Goal: Task Accomplishment & Management: Manage account settings

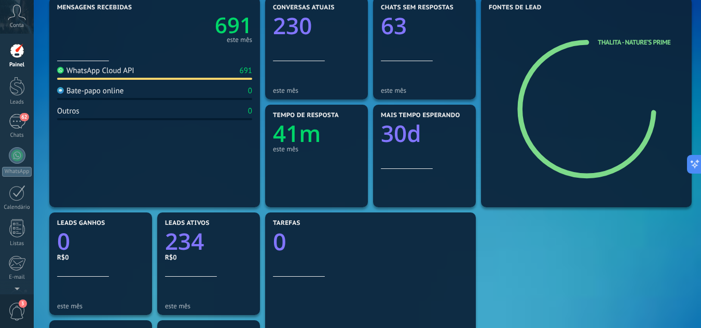
scroll to position [156, 0]
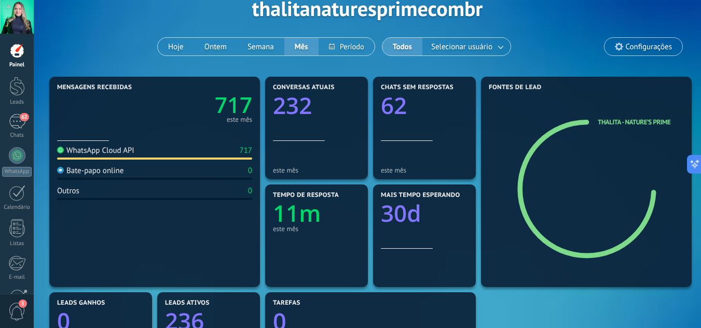
scroll to position [53, 0]
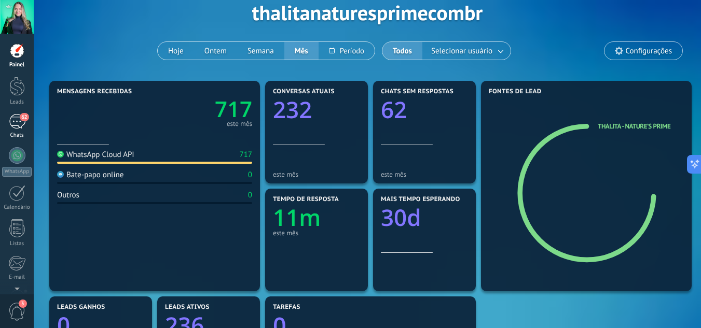
click at [18, 127] on div "62" at bounding box center [17, 121] width 17 height 15
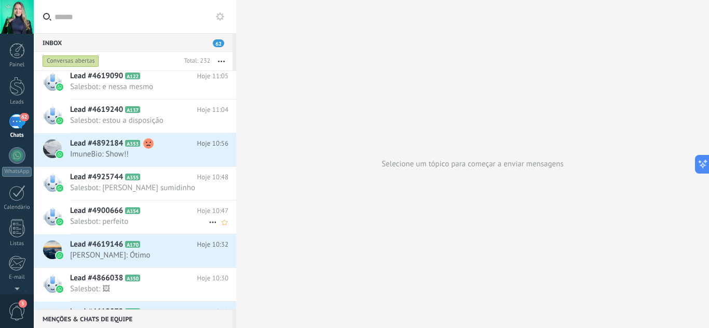
scroll to position [208, 0]
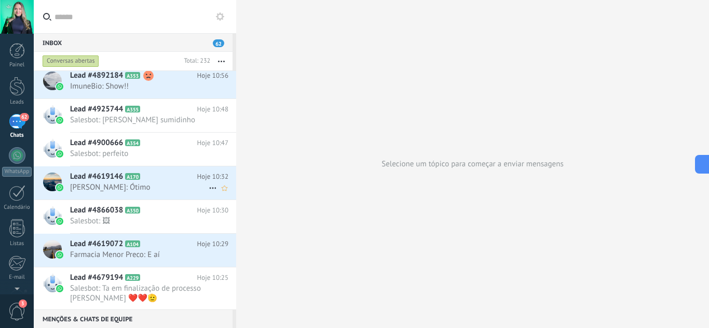
click at [145, 183] on span "[PERSON_NAME]: Ótimo" at bounding box center [139, 188] width 139 height 10
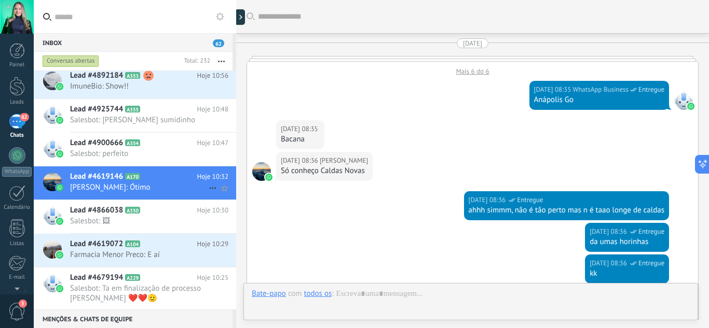
scroll to position [2184, 0]
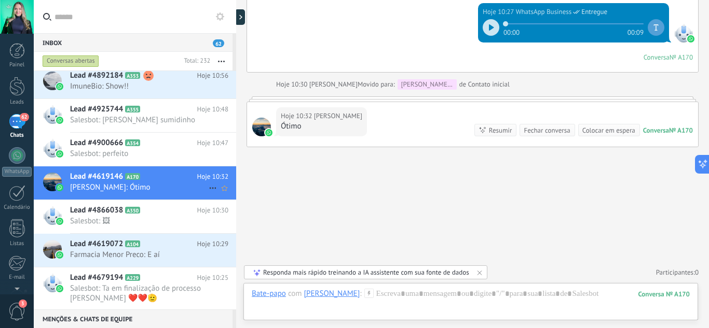
click at [210, 188] on use at bounding box center [212, 189] width 7 height 2
click at [254, 162] on div at bounding box center [354, 164] width 709 height 328
click at [222, 188] on use at bounding box center [225, 188] width 6 height 5
click at [222, 189] on use at bounding box center [225, 188] width 6 height 5
click at [83, 174] on span "Lead #4619146" at bounding box center [96, 177] width 53 height 10
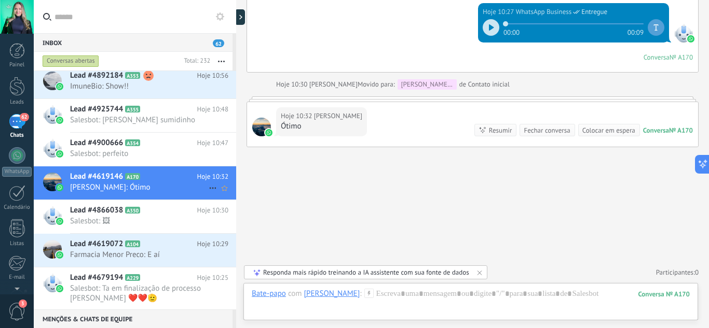
click at [208, 187] on icon at bounding box center [213, 188] width 12 height 12
click at [271, 166] on div at bounding box center [354, 164] width 709 height 328
click at [53, 185] on div at bounding box center [52, 182] width 19 height 19
click at [23, 93] on div at bounding box center [17, 86] width 16 height 19
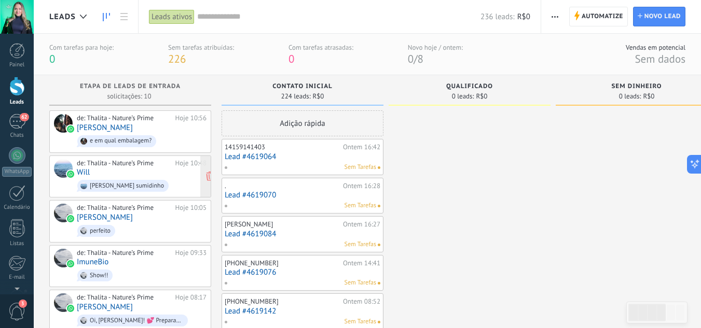
click at [195, 162] on div "Hoje 10:48" at bounding box center [190, 163] width 31 height 8
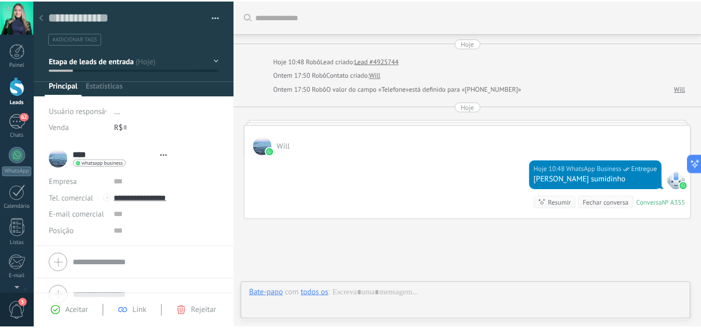
scroll to position [73, 0]
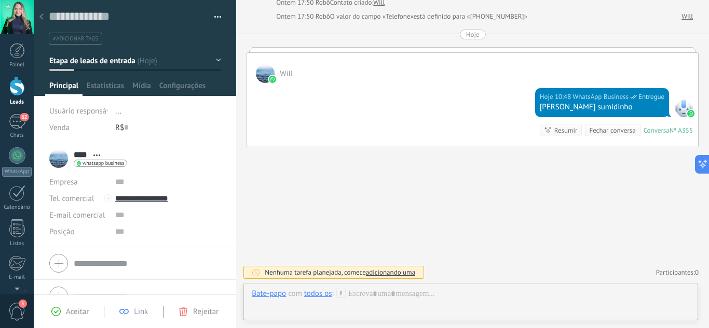
click at [217, 58] on button "Etapa de leads de entrada" at bounding box center [135, 60] width 172 height 19
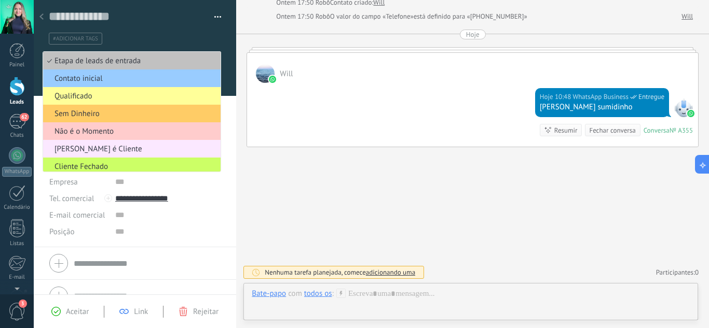
click at [107, 146] on span "[PERSON_NAME] é Cliente" at bounding box center [130, 149] width 174 height 10
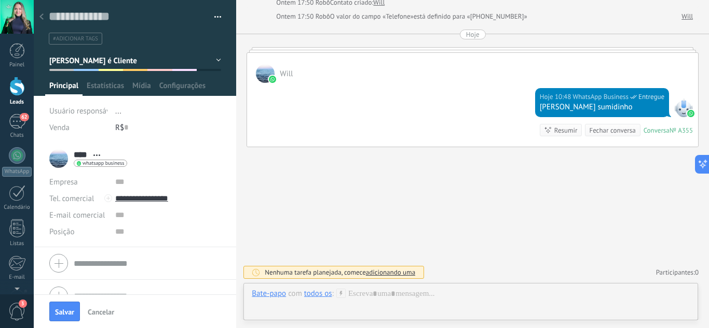
click at [44, 17] on div at bounding box center [41, 17] width 15 height 20
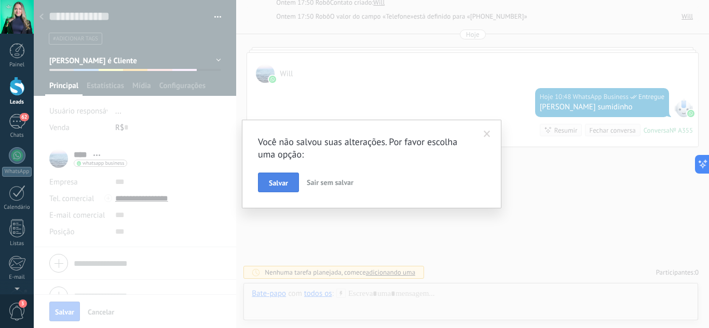
click at [273, 182] on span "Salvar" at bounding box center [278, 183] width 19 height 7
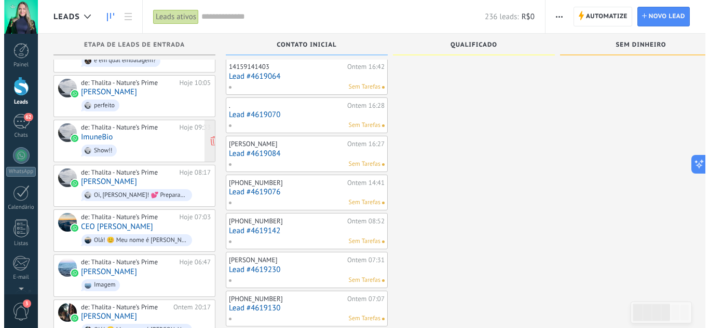
scroll to position [52, 0]
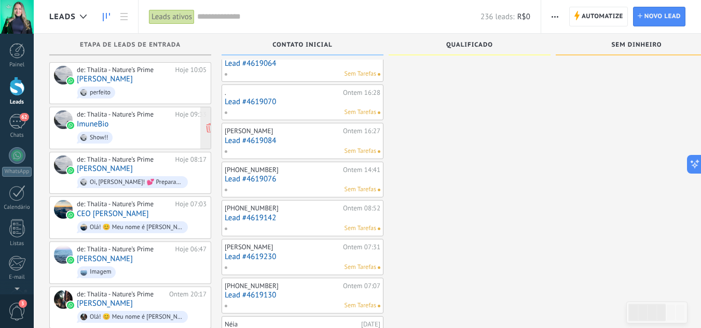
click at [176, 121] on div "de: Thalita - Nature’s Prime Hoje 09:33 ImuneBio Show!!" at bounding box center [142, 128] width 130 height 35
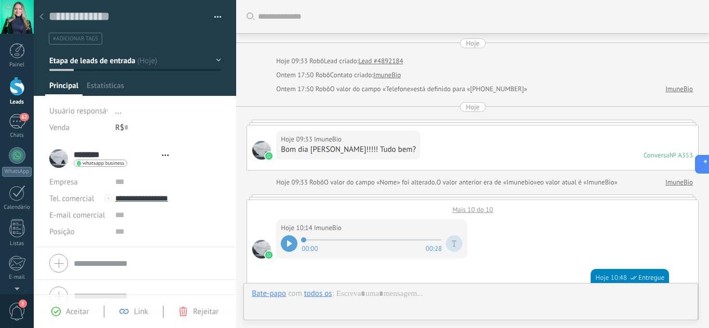
type textarea "**********"
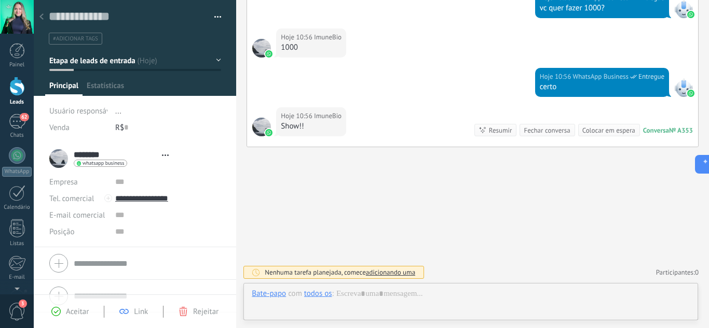
scroll to position [16, 0]
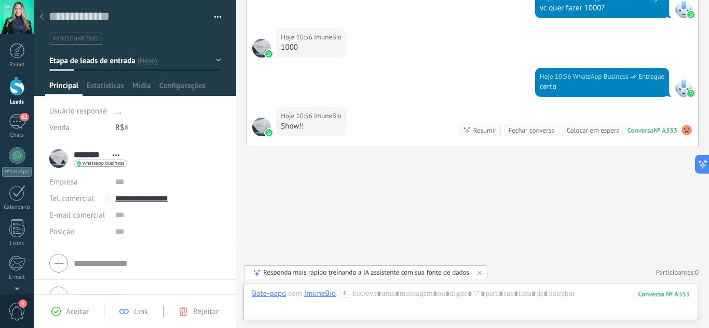
click at [209, 16] on button "button" at bounding box center [214, 17] width 15 height 16
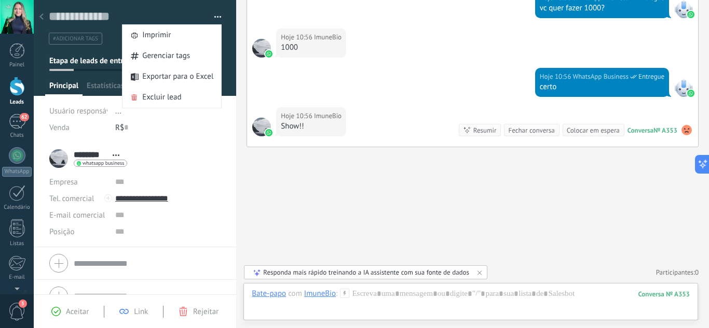
click at [211, 16] on button "button" at bounding box center [214, 17] width 15 height 16
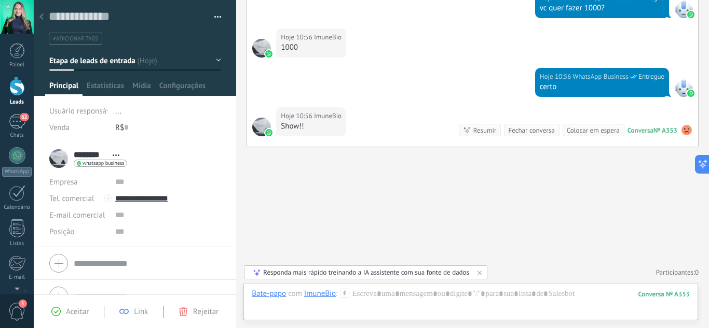
click at [214, 62] on button "Etapa de leads de entrada" at bounding box center [135, 60] width 172 height 19
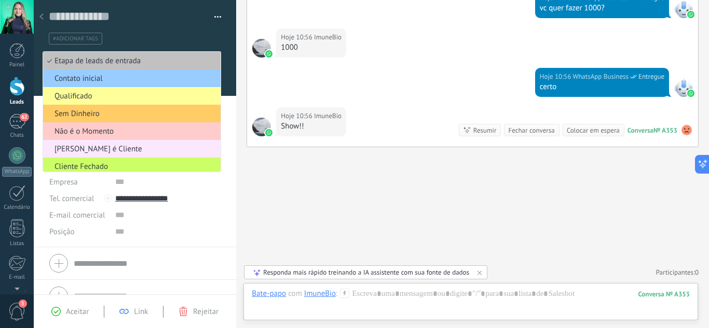
click at [138, 150] on span "[PERSON_NAME] é Cliente" at bounding box center [130, 149] width 174 height 10
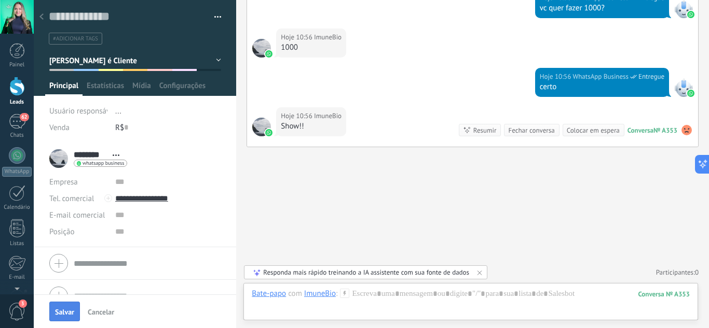
click at [65, 307] on button "Salvar" at bounding box center [64, 312] width 31 height 20
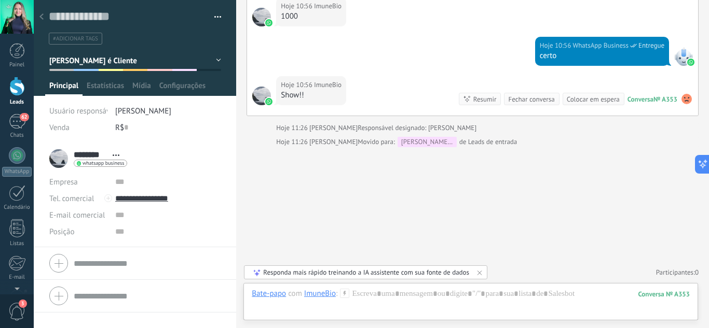
click at [69, 88] on span "Principal" at bounding box center [63, 88] width 29 height 15
click at [44, 13] on div at bounding box center [41, 17] width 15 height 20
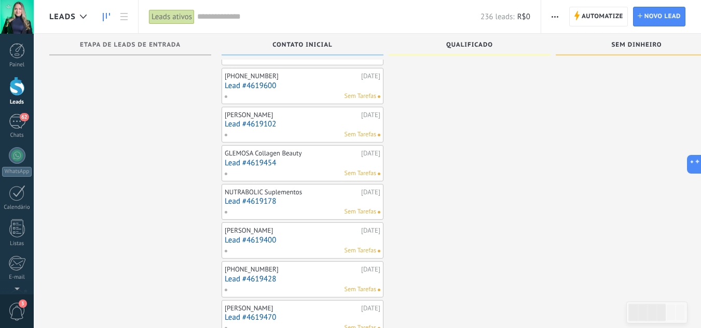
scroll to position [4652, 0]
